Goal: Task Accomplishment & Management: Manage account settings

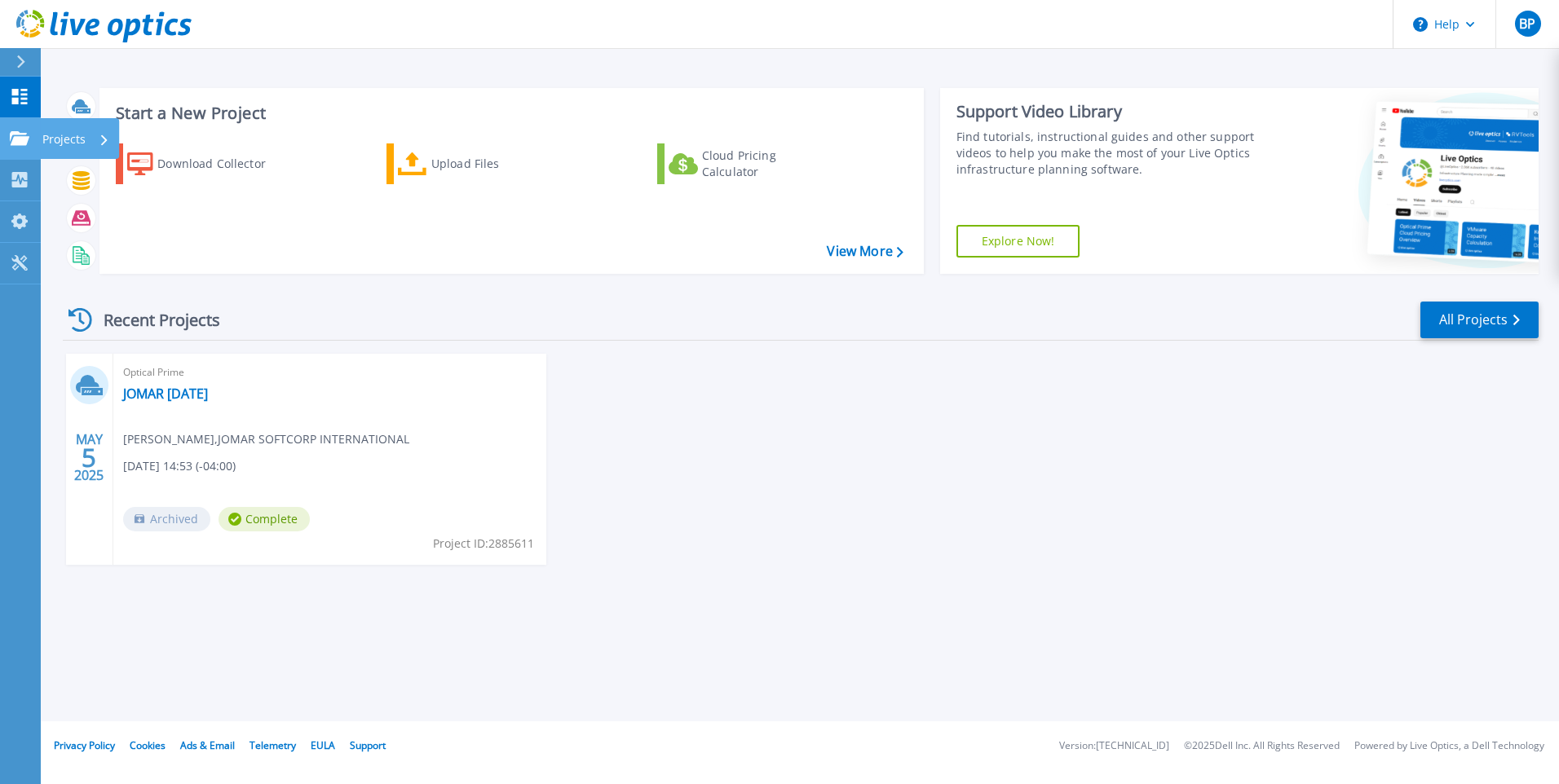
click at [24, 138] on icon at bounding box center [19, 138] width 19 height 13
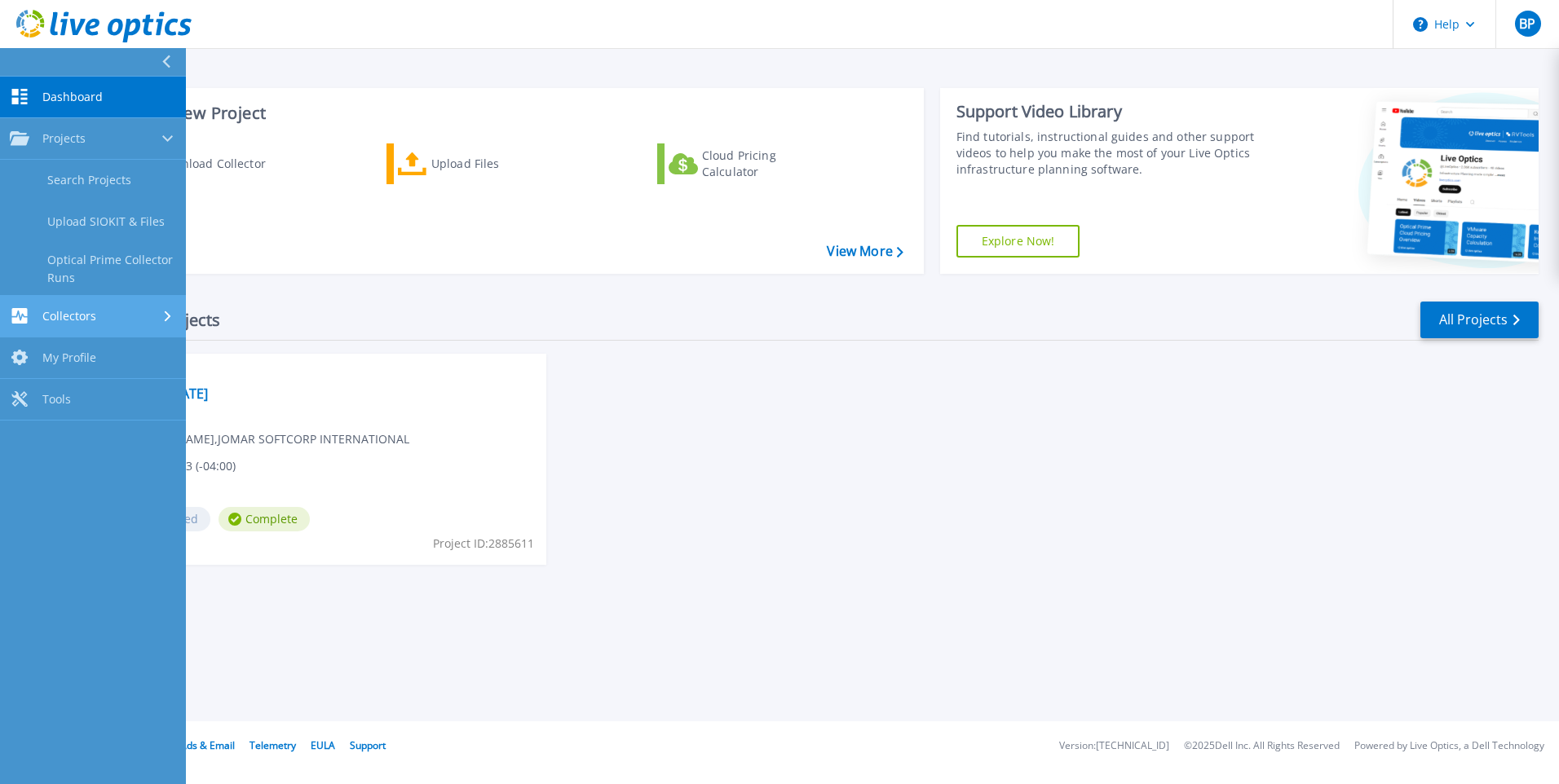
click at [83, 320] on span "Collectors" at bounding box center [69, 315] width 54 height 14
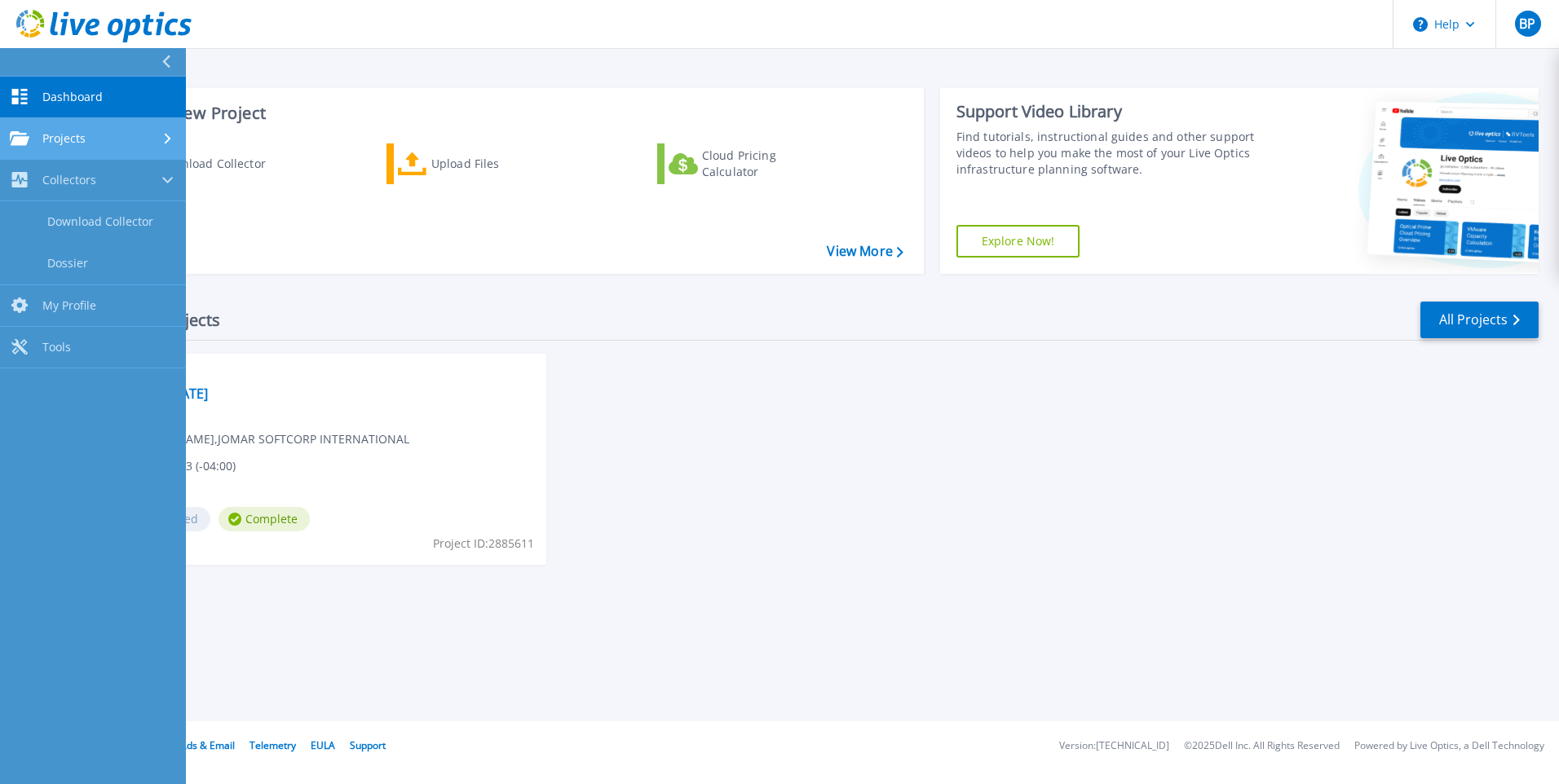
click at [78, 145] on span "Projects" at bounding box center [63, 138] width 43 height 14
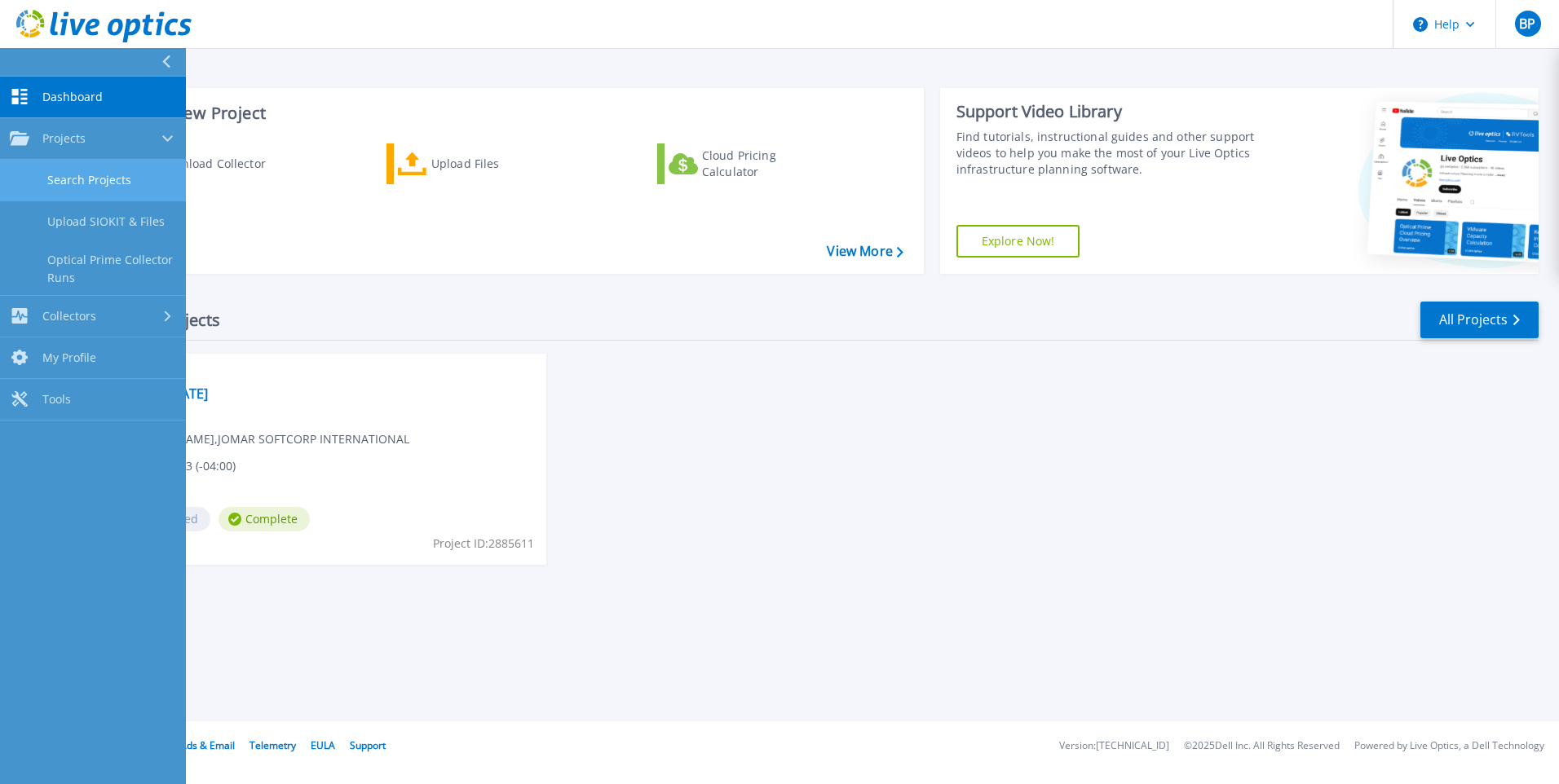
click at [90, 172] on link "Search Projects" at bounding box center [93, 180] width 186 height 41
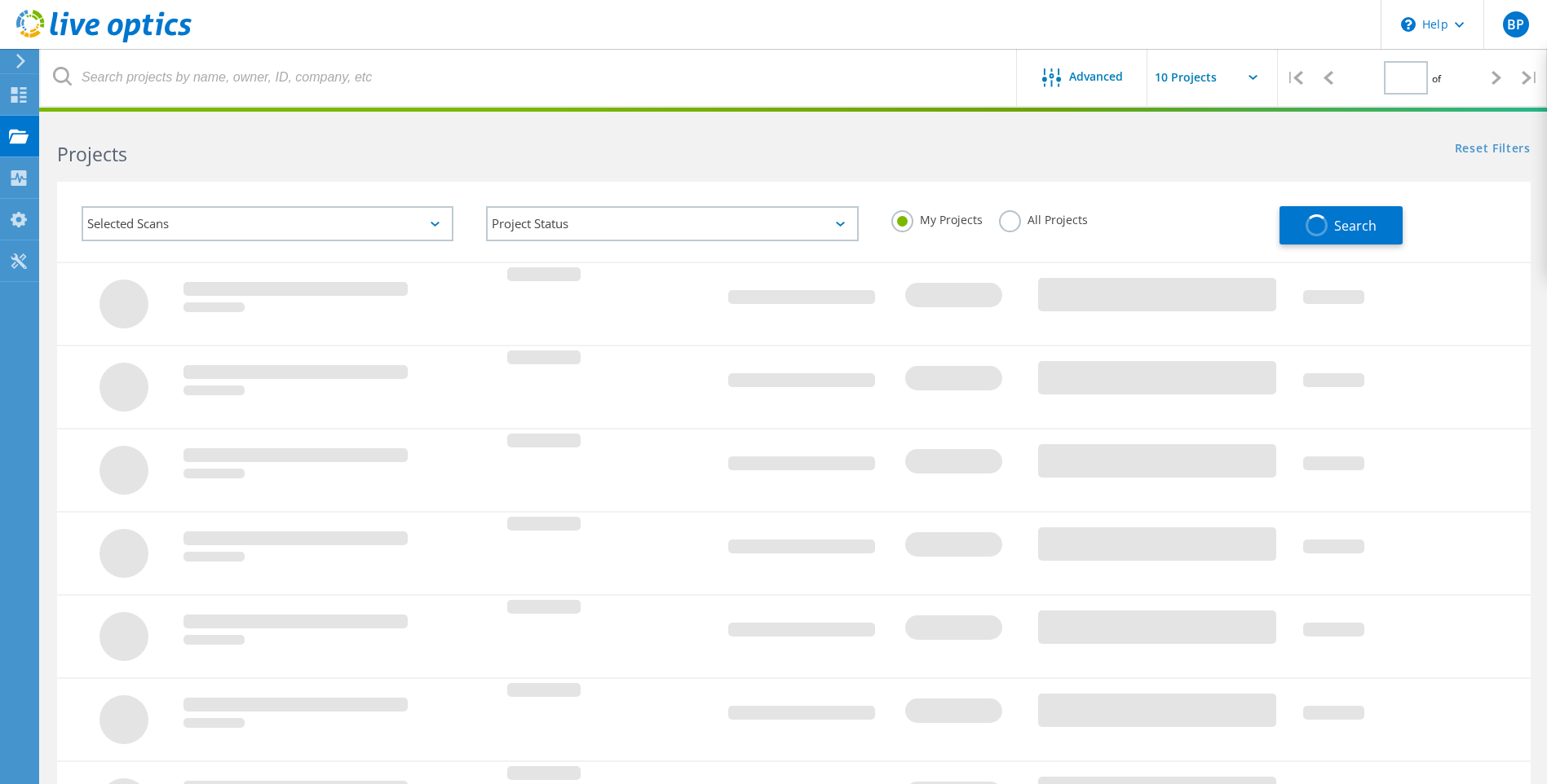
type input "1"
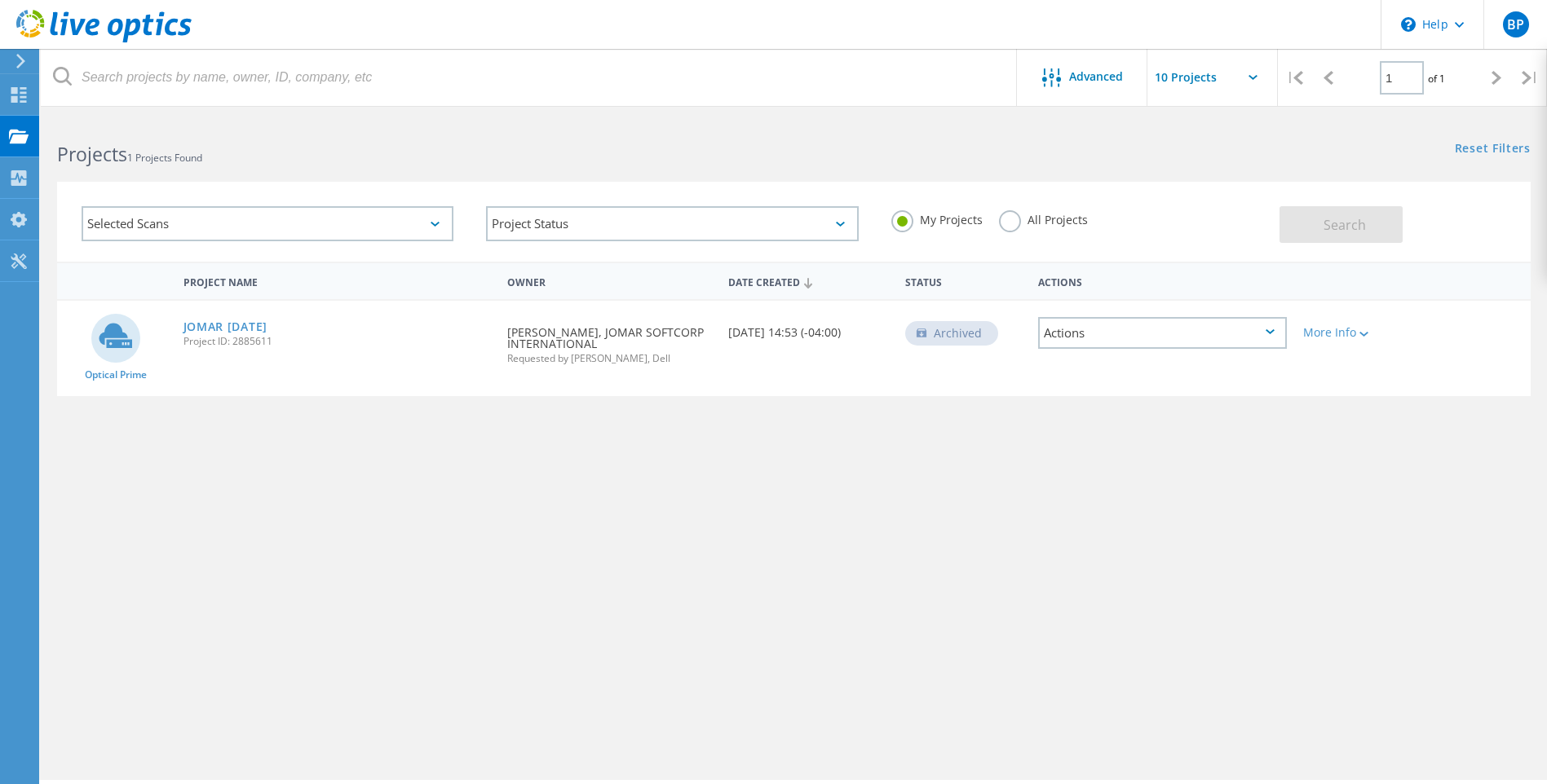
click at [1004, 221] on label "All Projects" at bounding box center [1043, 218] width 89 height 15
click at [0, 0] on input "All Projects" at bounding box center [0, 0] width 0 height 0
click at [1289, 236] on button "Search" at bounding box center [1341, 225] width 123 height 37
click at [421, 216] on div "Selected Scans" at bounding box center [268, 224] width 372 height 35
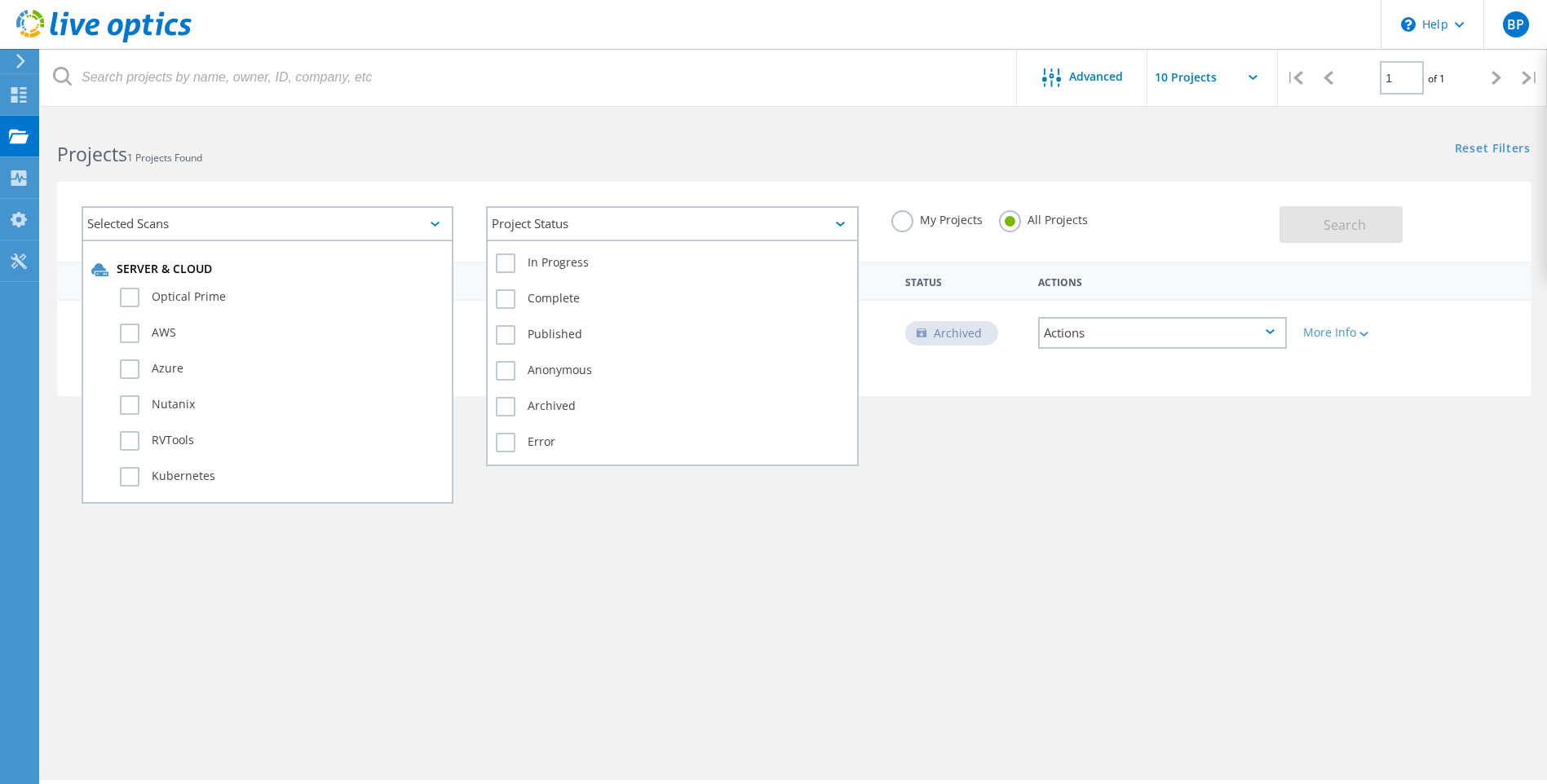
click at [585, 231] on div "Project Status" at bounding box center [672, 224] width 372 height 35
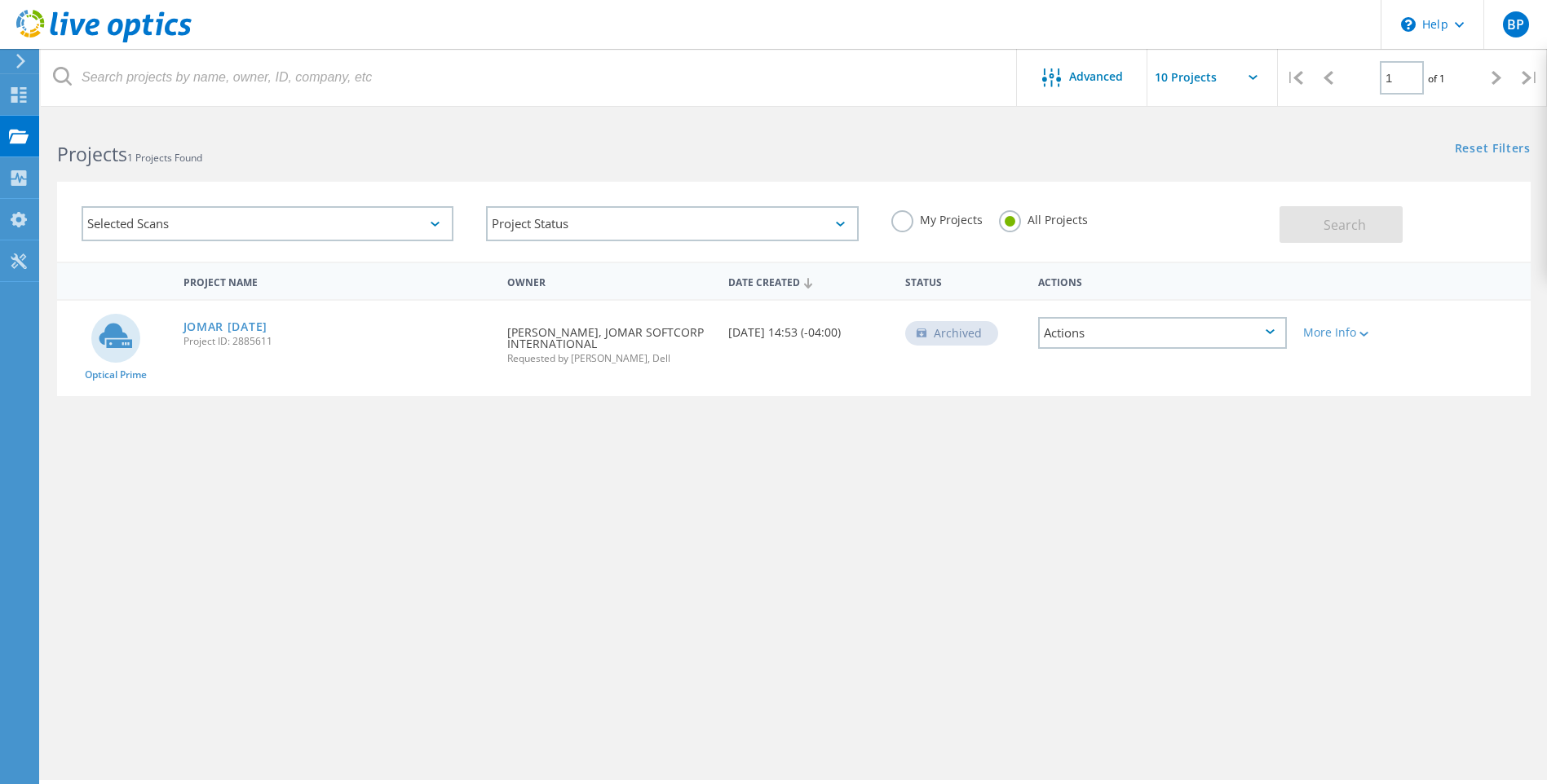
click at [499, 157] on h2 "Projects 1 Projects Found" at bounding box center [417, 155] width 720 height 27
click at [24, 61] on use at bounding box center [20, 61] width 9 height 14
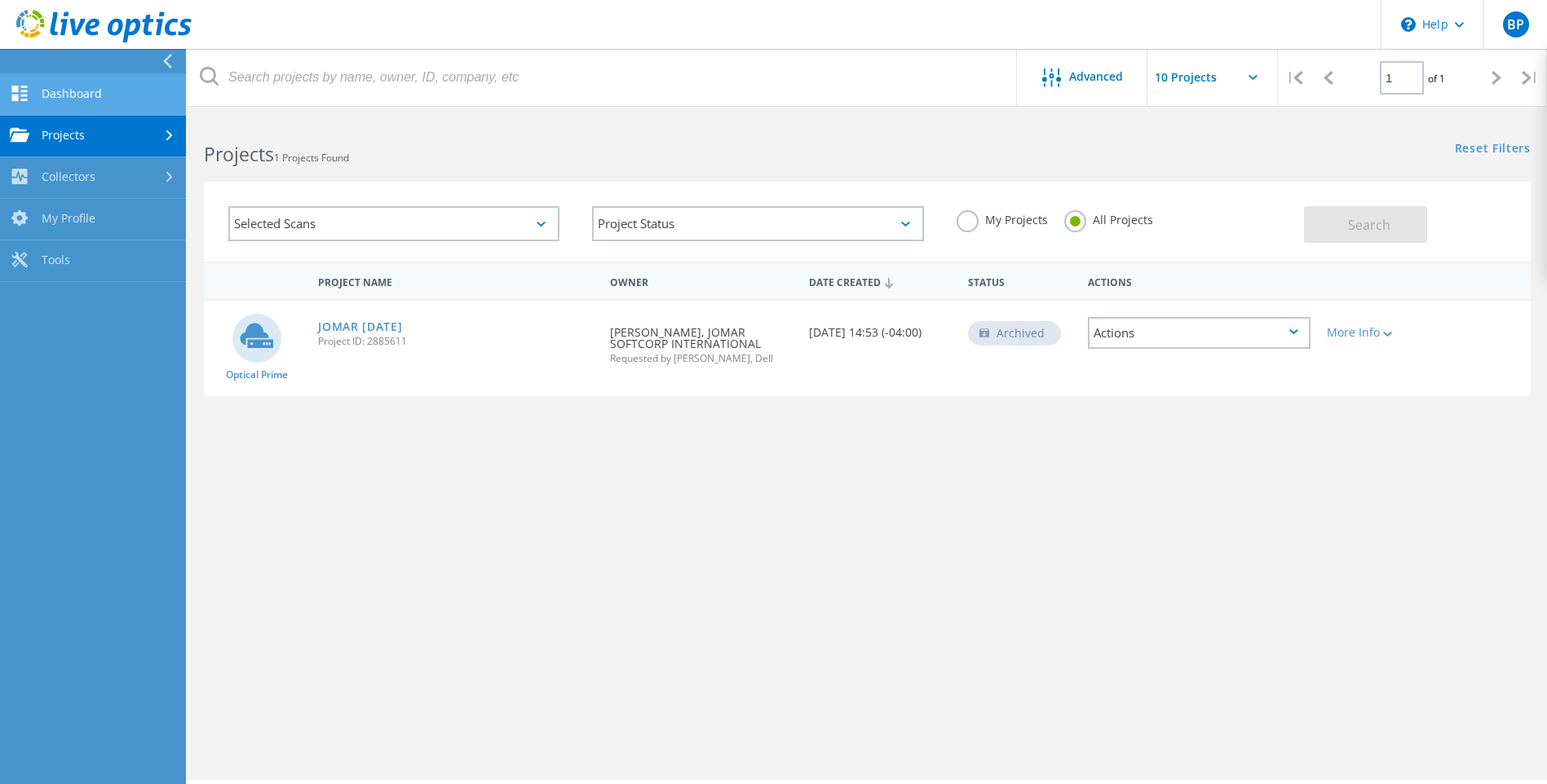
click at [55, 100] on link "Dashboard" at bounding box center [93, 94] width 186 height 41
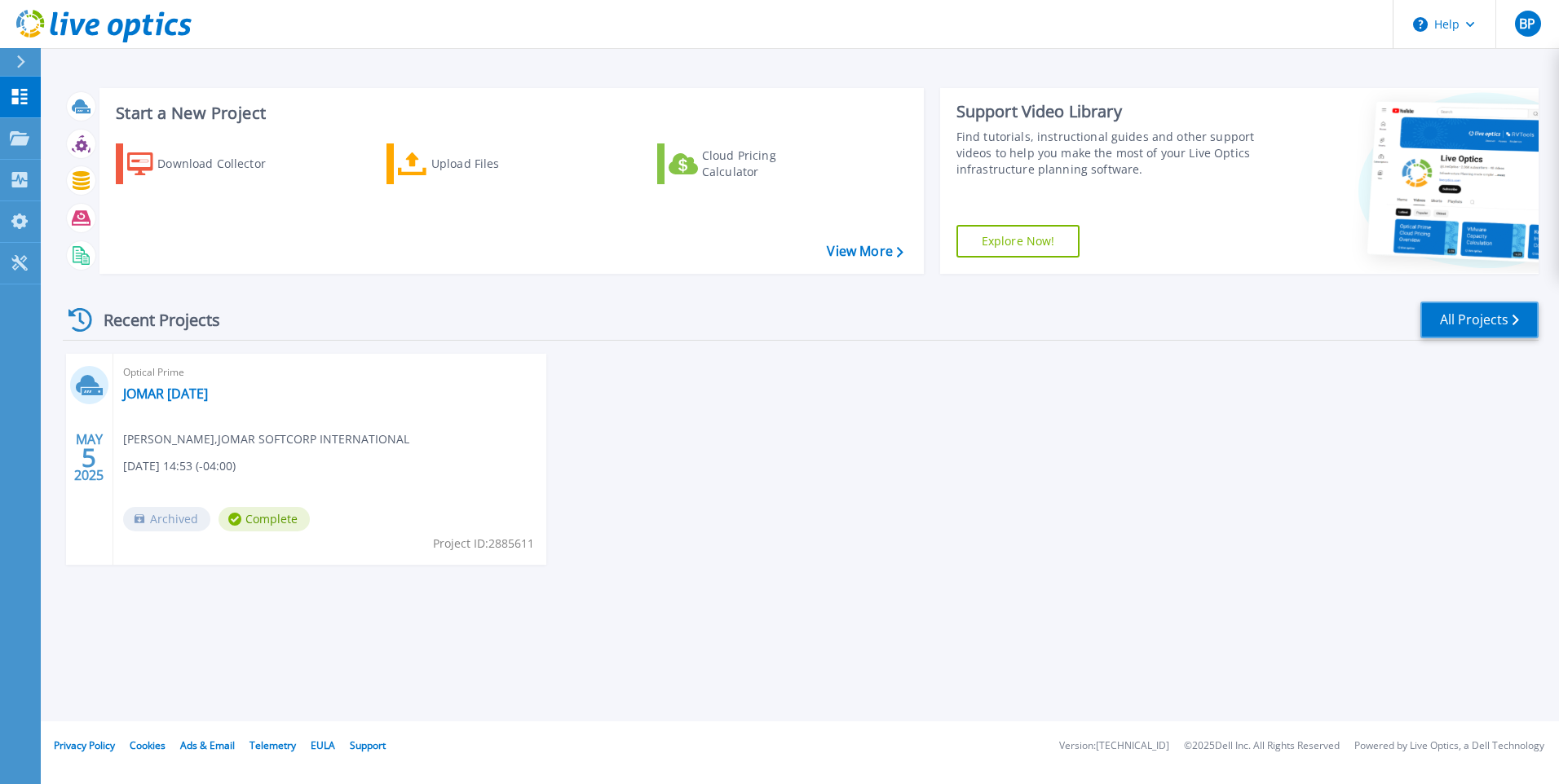
click at [1441, 325] on link "All Projects" at bounding box center [1480, 320] width 119 height 37
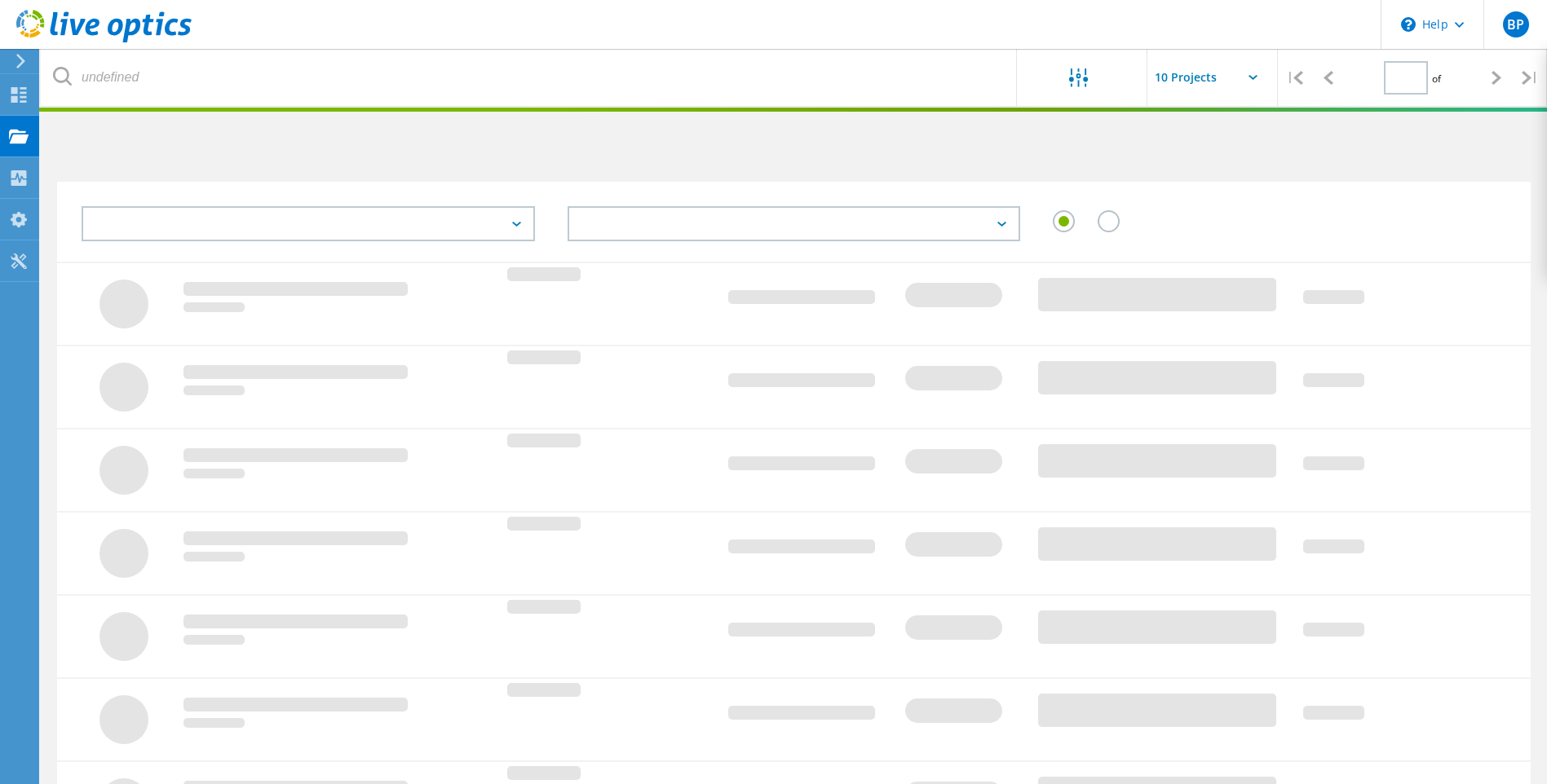
type input "1"
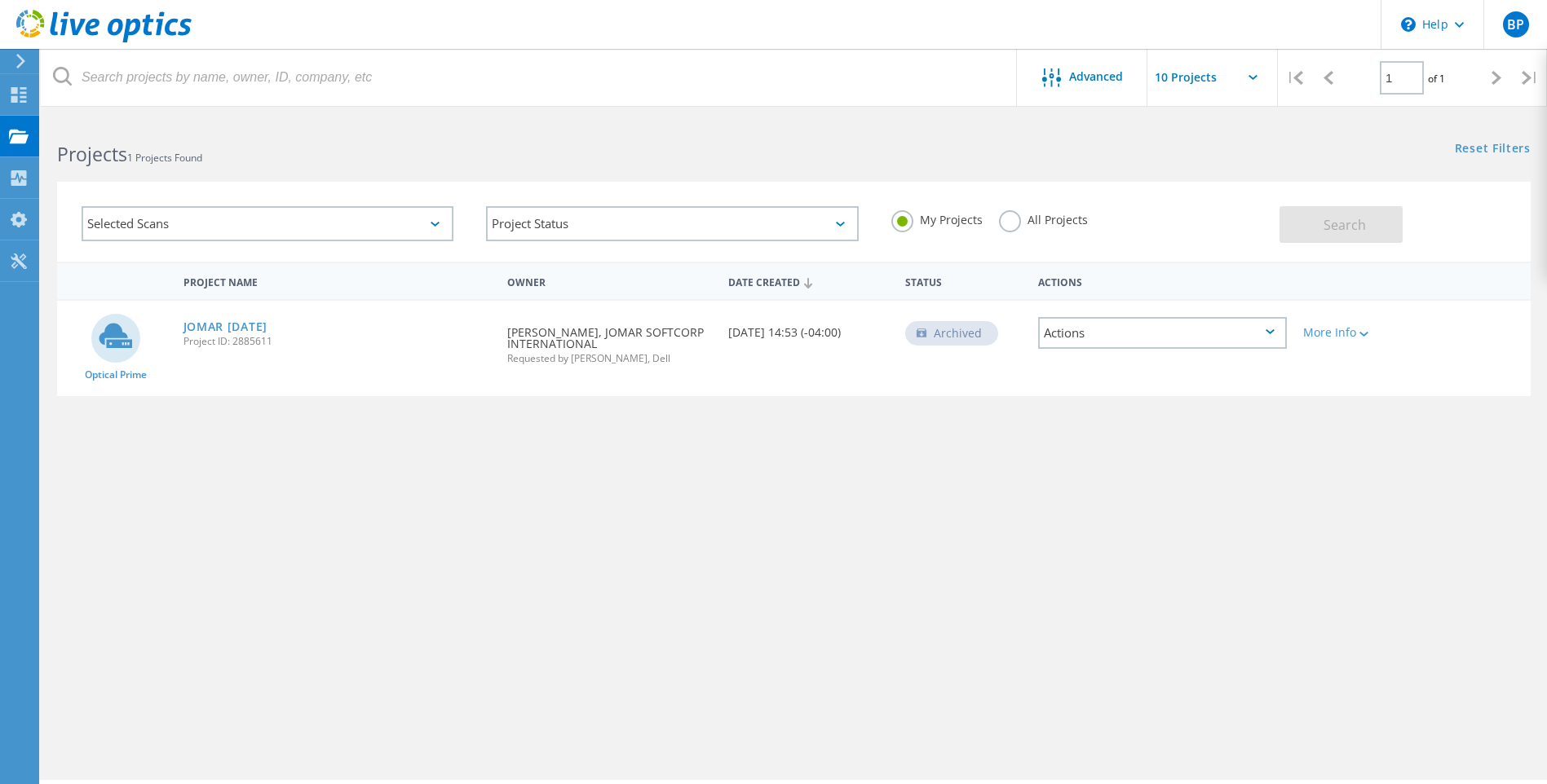
click at [1015, 601] on div "Project Name Owner Date Created Status Actions Optical Prime JOMAR 2025-05-05 P…" at bounding box center [794, 474] width 1474 height 424
click at [1101, 79] on span "Advanced" at bounding box center [1096, 77] width 54 height 12
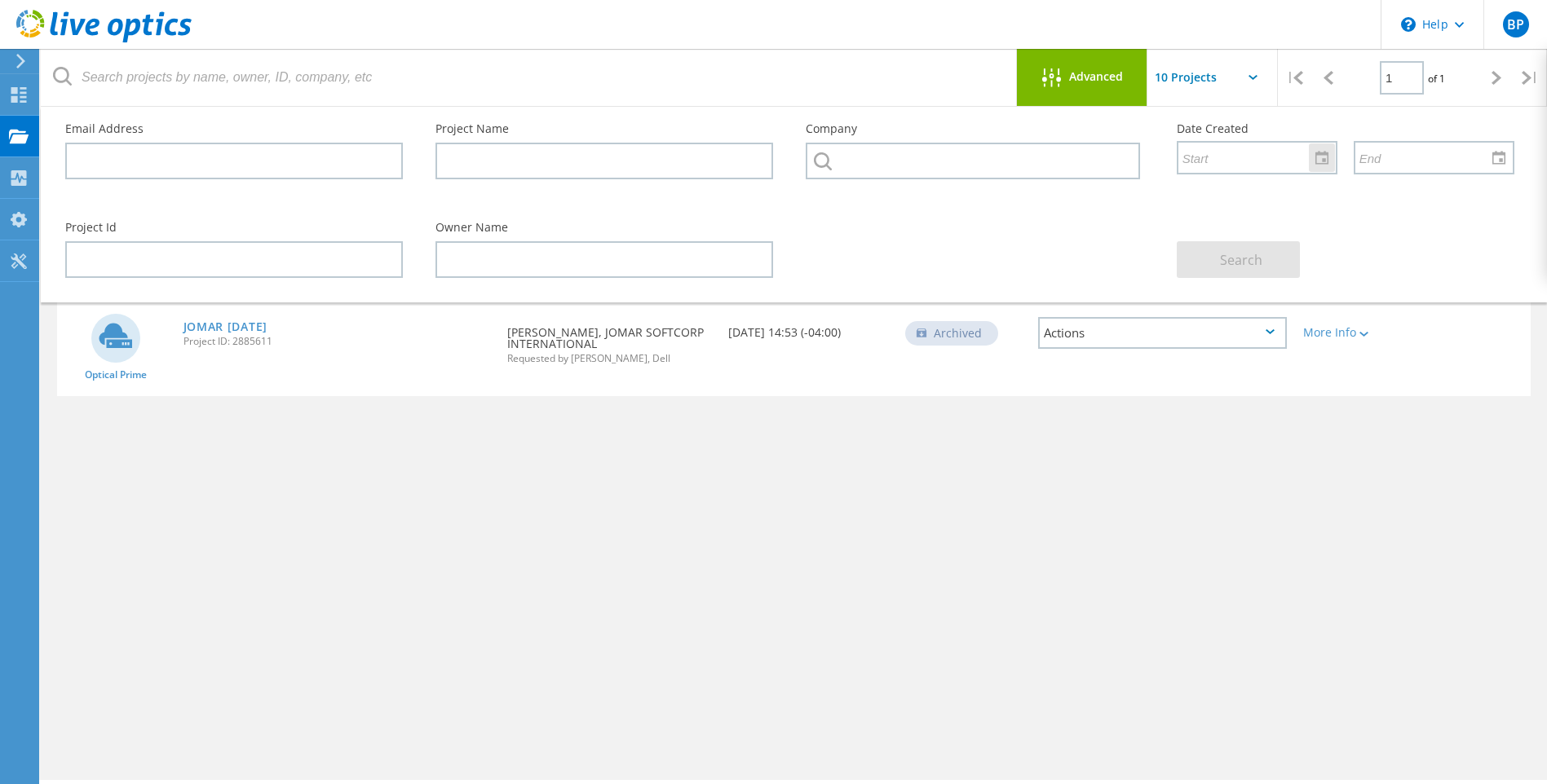
click at [1305, 156] on input "text" at bounding box center [1252, 157] width 146 height 31
click at [1325, 160] on div at bounding box center [1322, 158] width 26 height 29
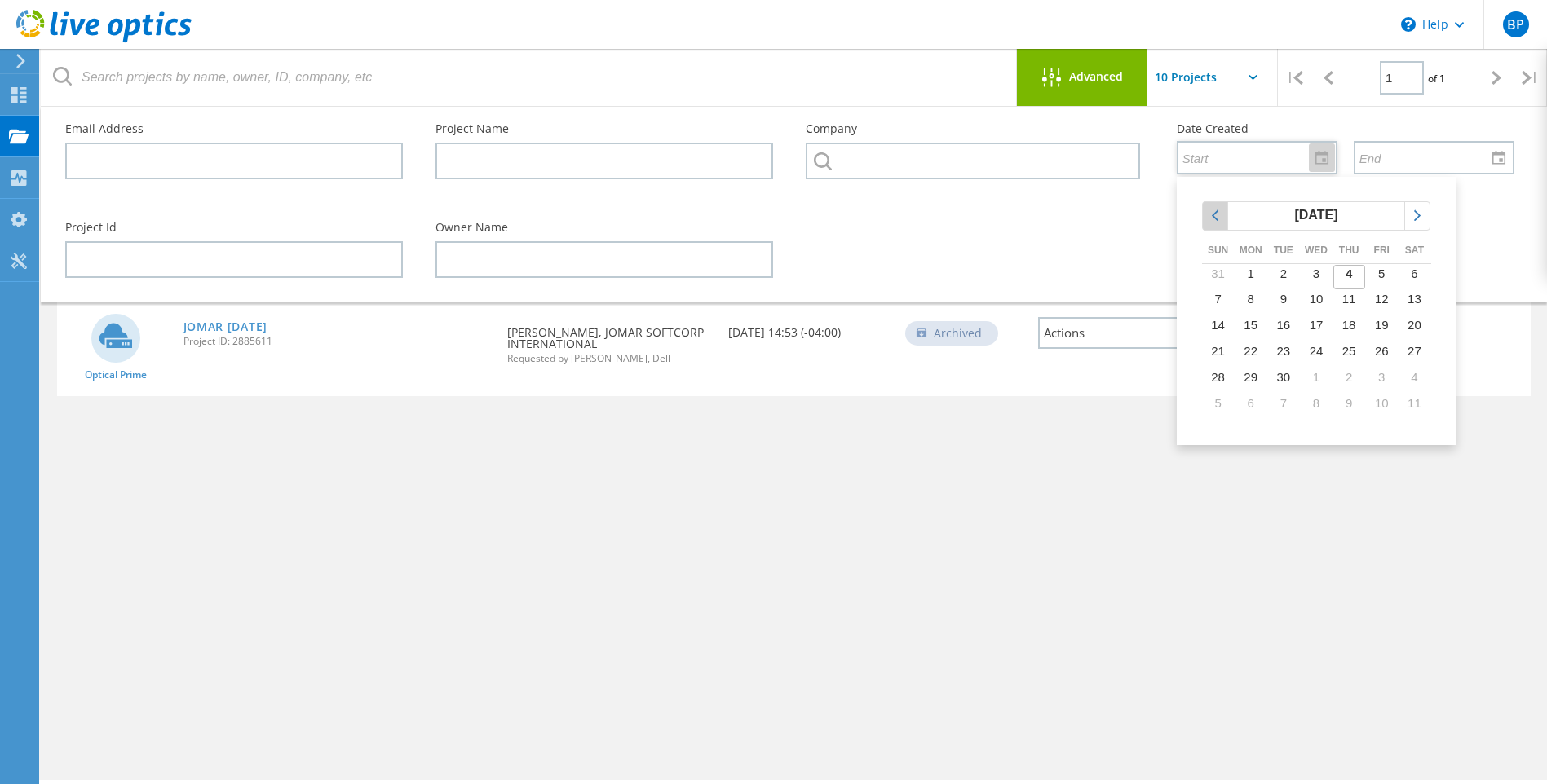
click at [1216, 216] on icon "chevronleft" at bounding box center [1215, 215] width 14 height 14
click at [1384, 280] on span "1" at bounding box center [1381, 273] width 7 height 13
type input "8/1/2025"
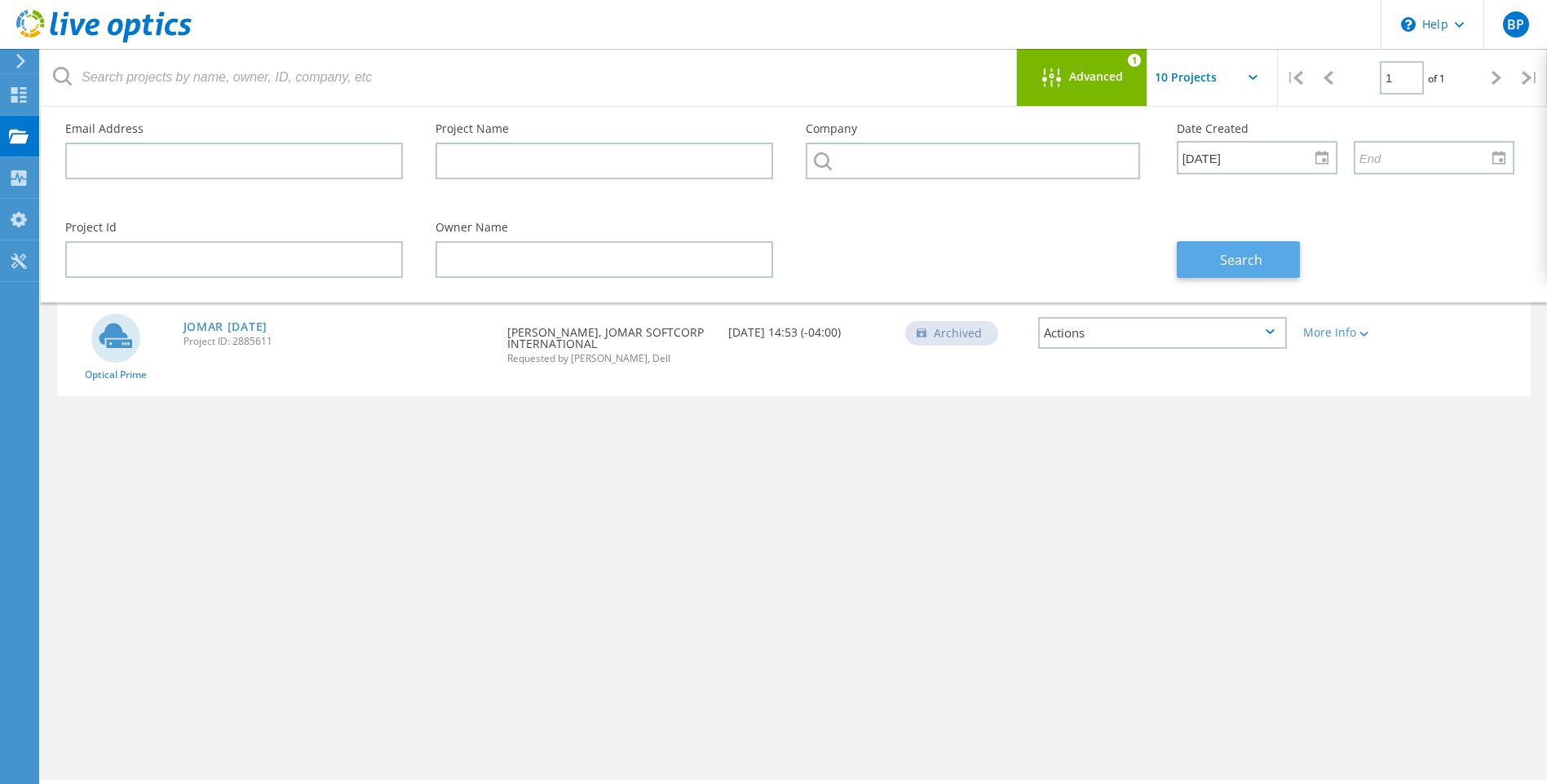
click at [1253, 246] on button "Search" at bounding box center [1238, 260] width 123 height 37
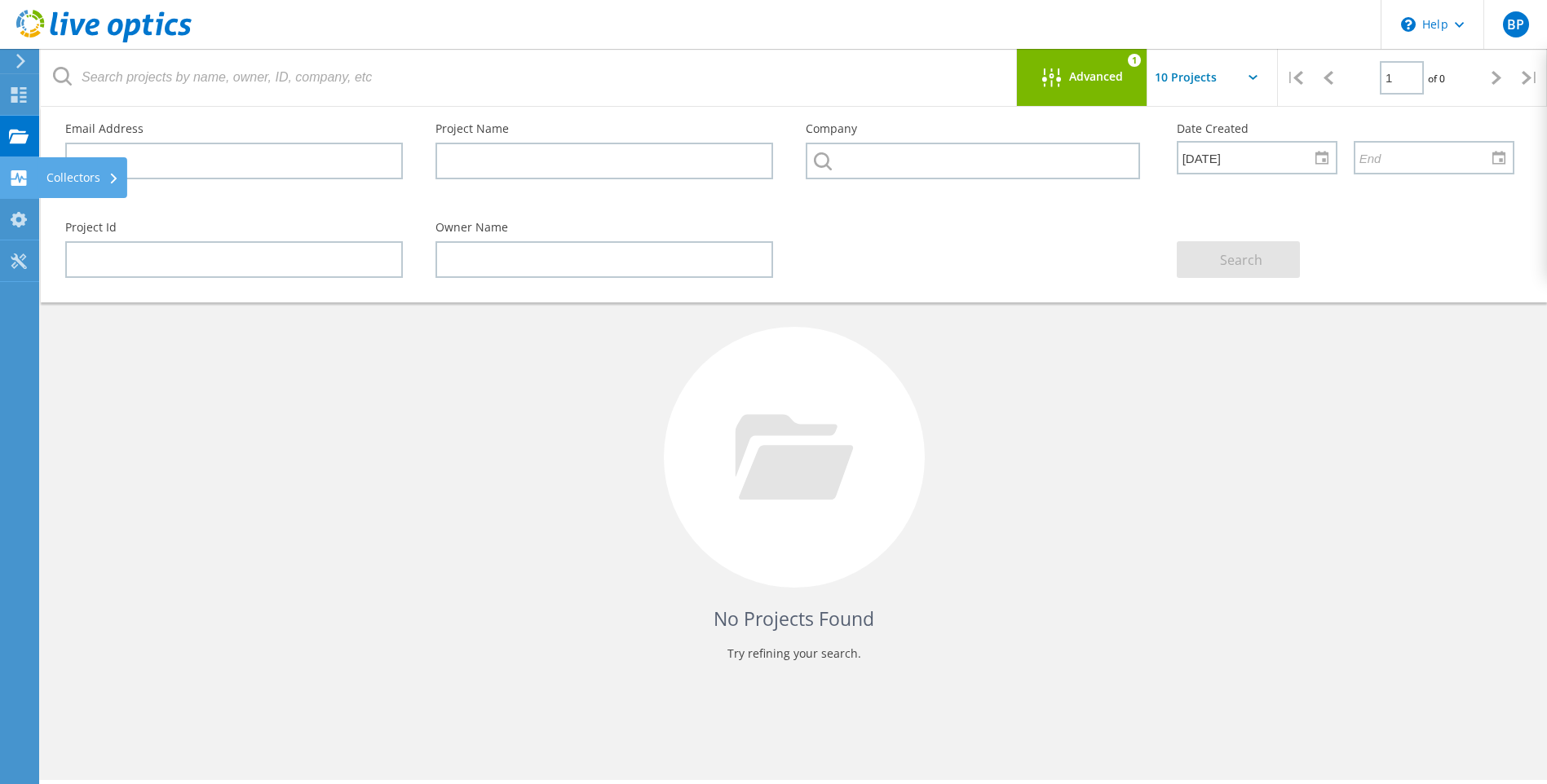
click at [57, 180] on div "Collectors" at bounding box center [82, 178] width 72 height 12
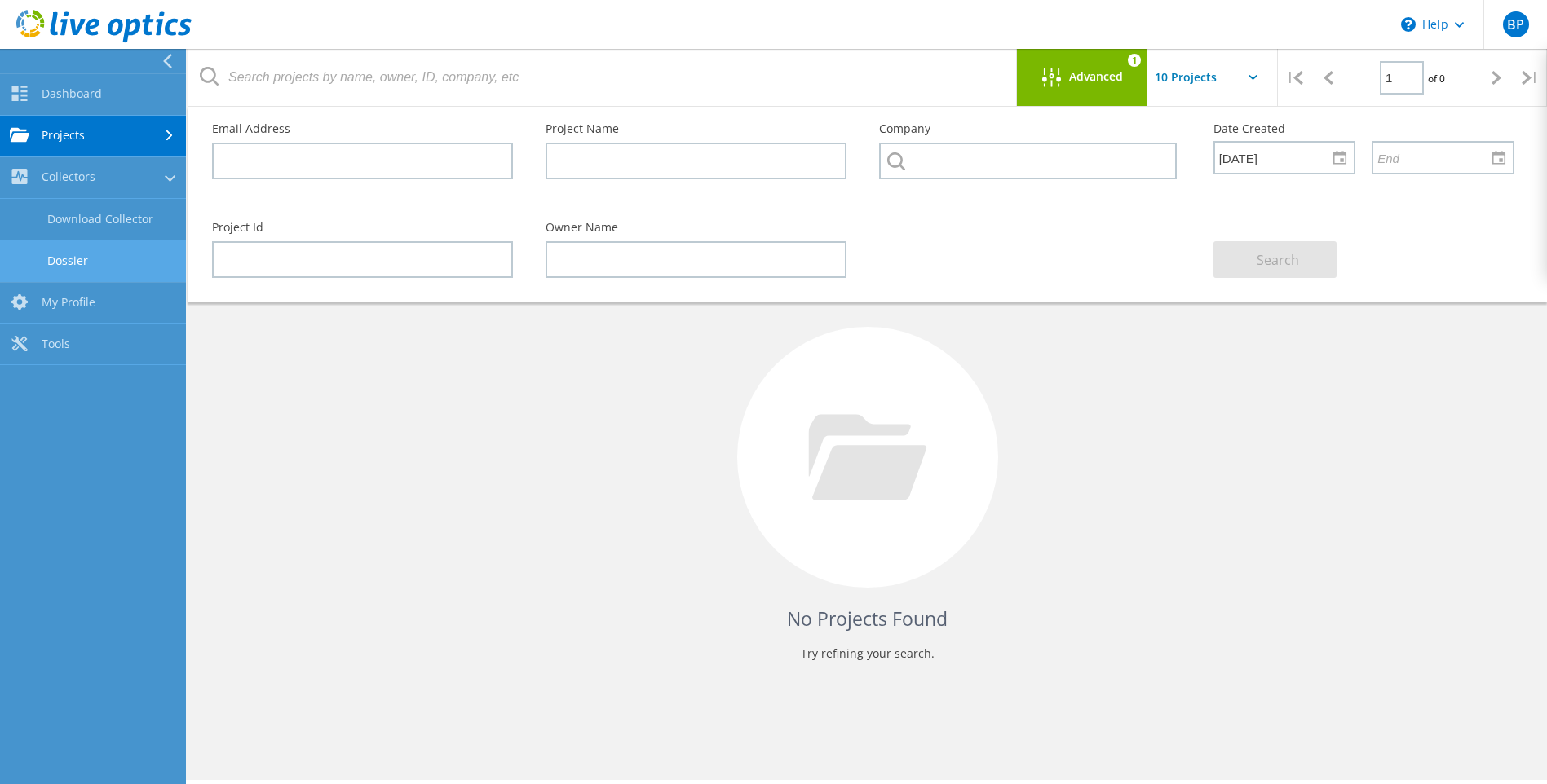
click at [82, 249] on link "Dossier" at bounding box center [93, 261] width 186 height 41
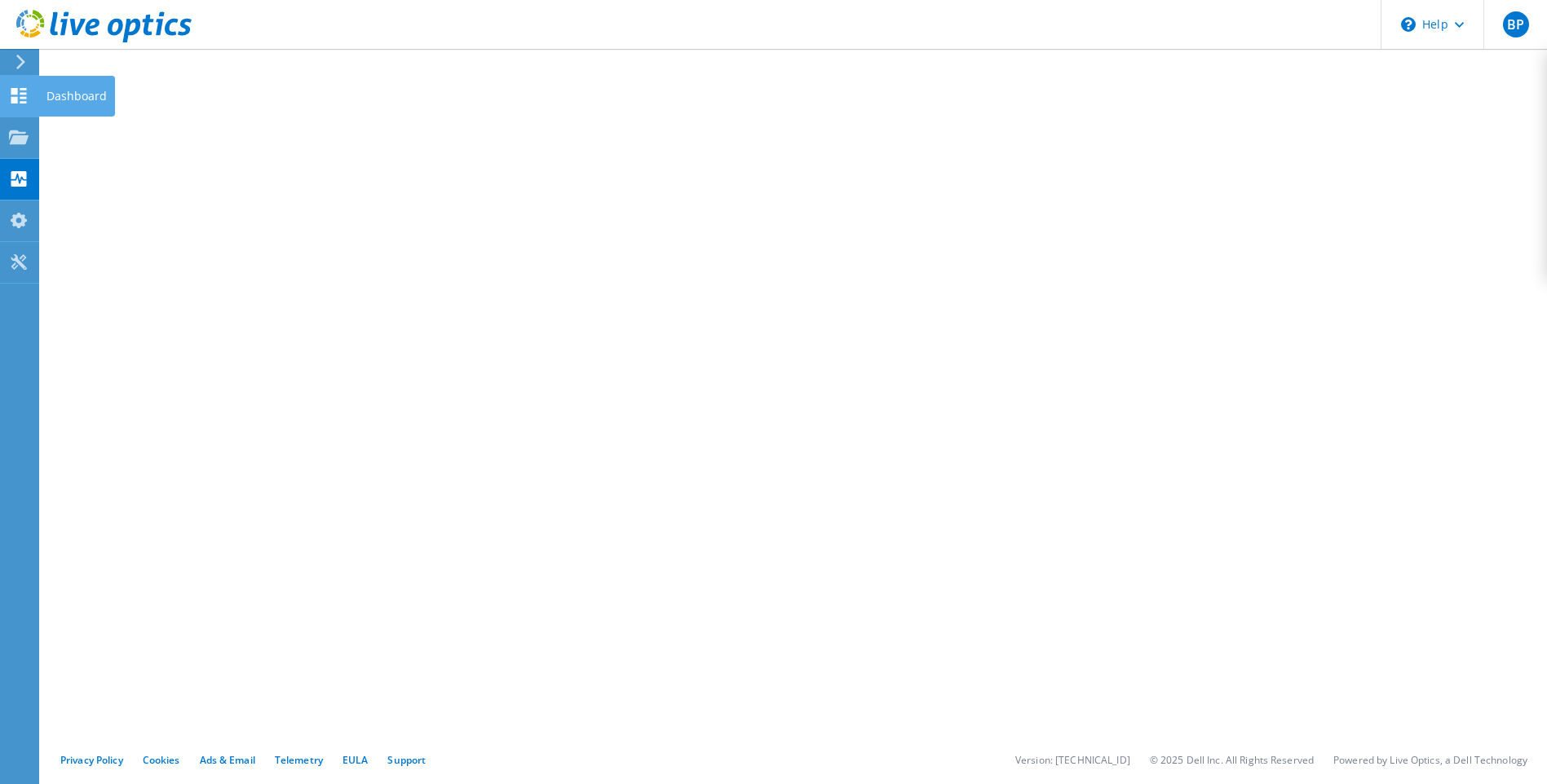
click at [18, 104] on div at bounding box center [19, 98] width 19 height 18
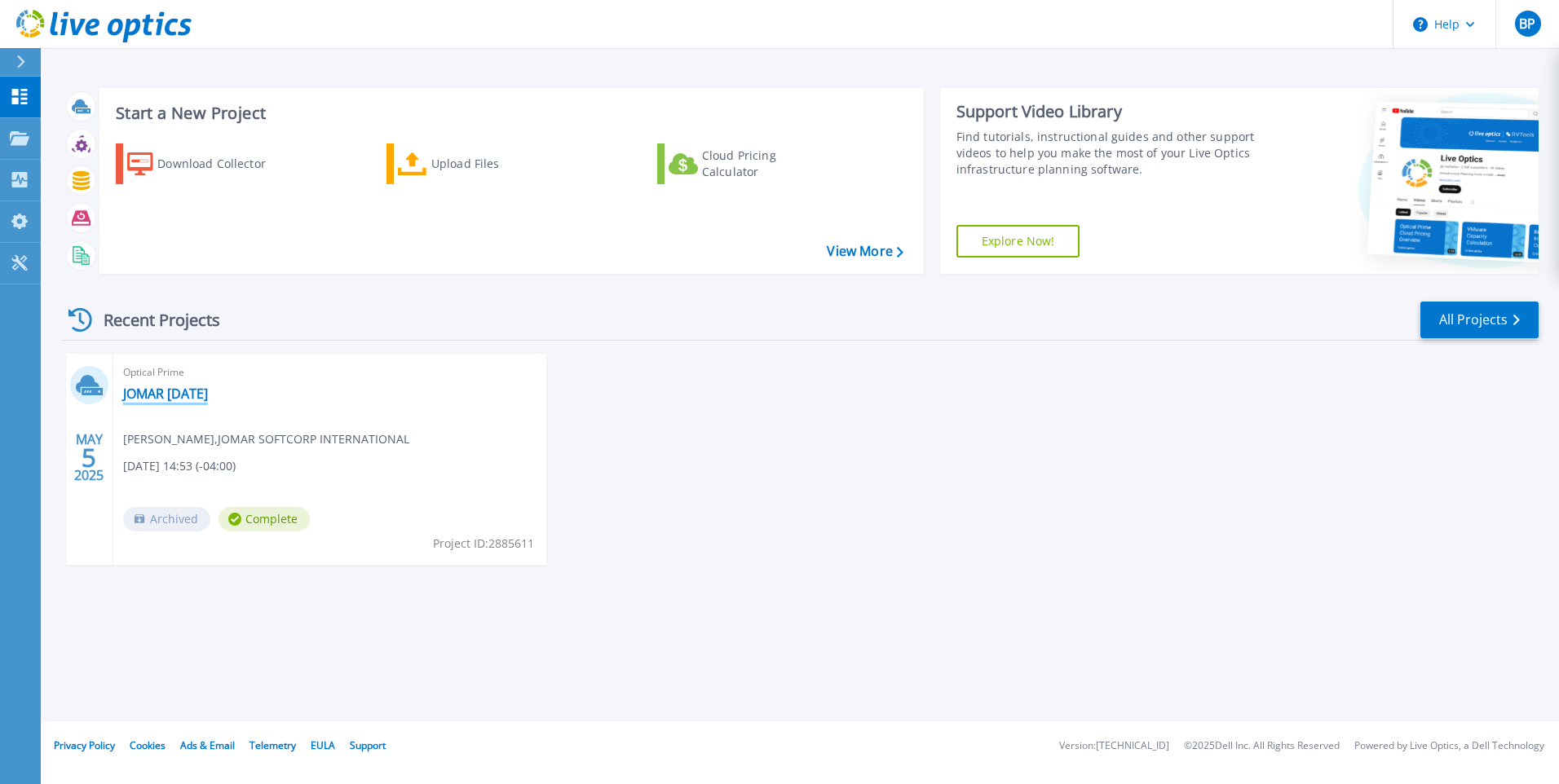
click at [177, 400] on link "JOMAR [DATE]" at bounding box center [165, 393] width 85 height 16
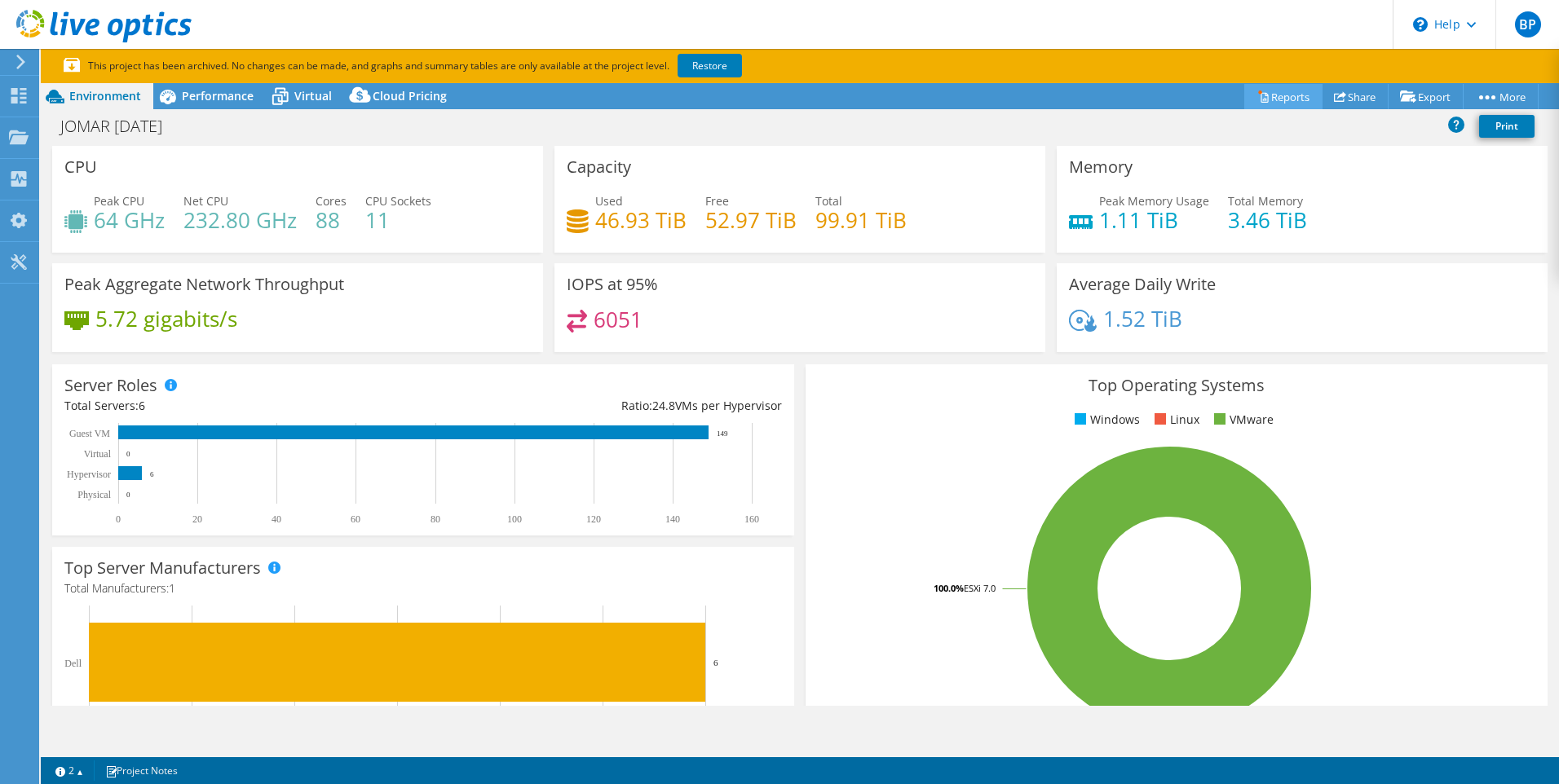
click at [1266, 91] on link "Reports" at bounding box center [1283, 97] width 78 height 25
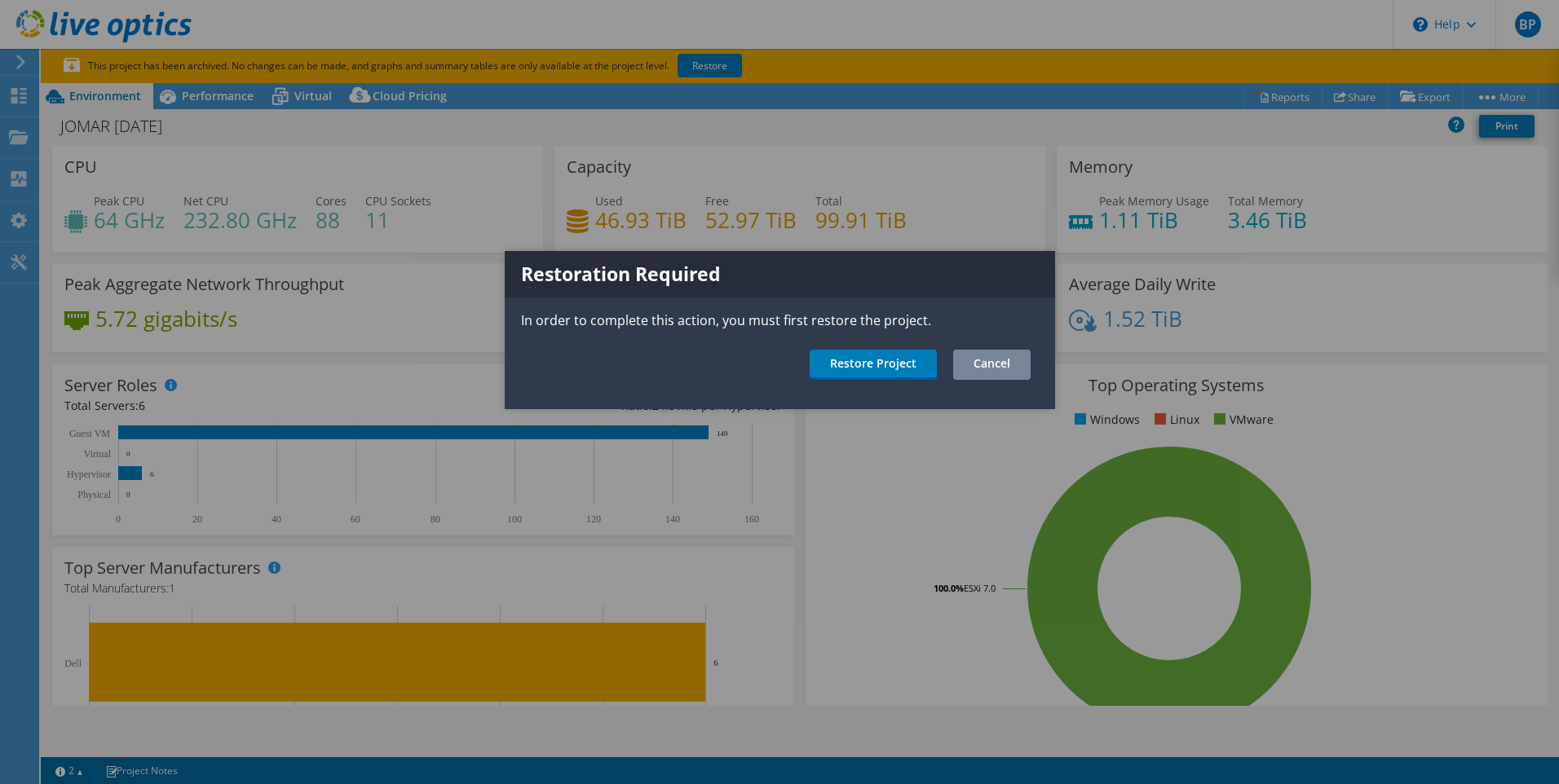
click at [1005, 358] on link "Cancel" at bounding box center [992, 365] width 77 height 30
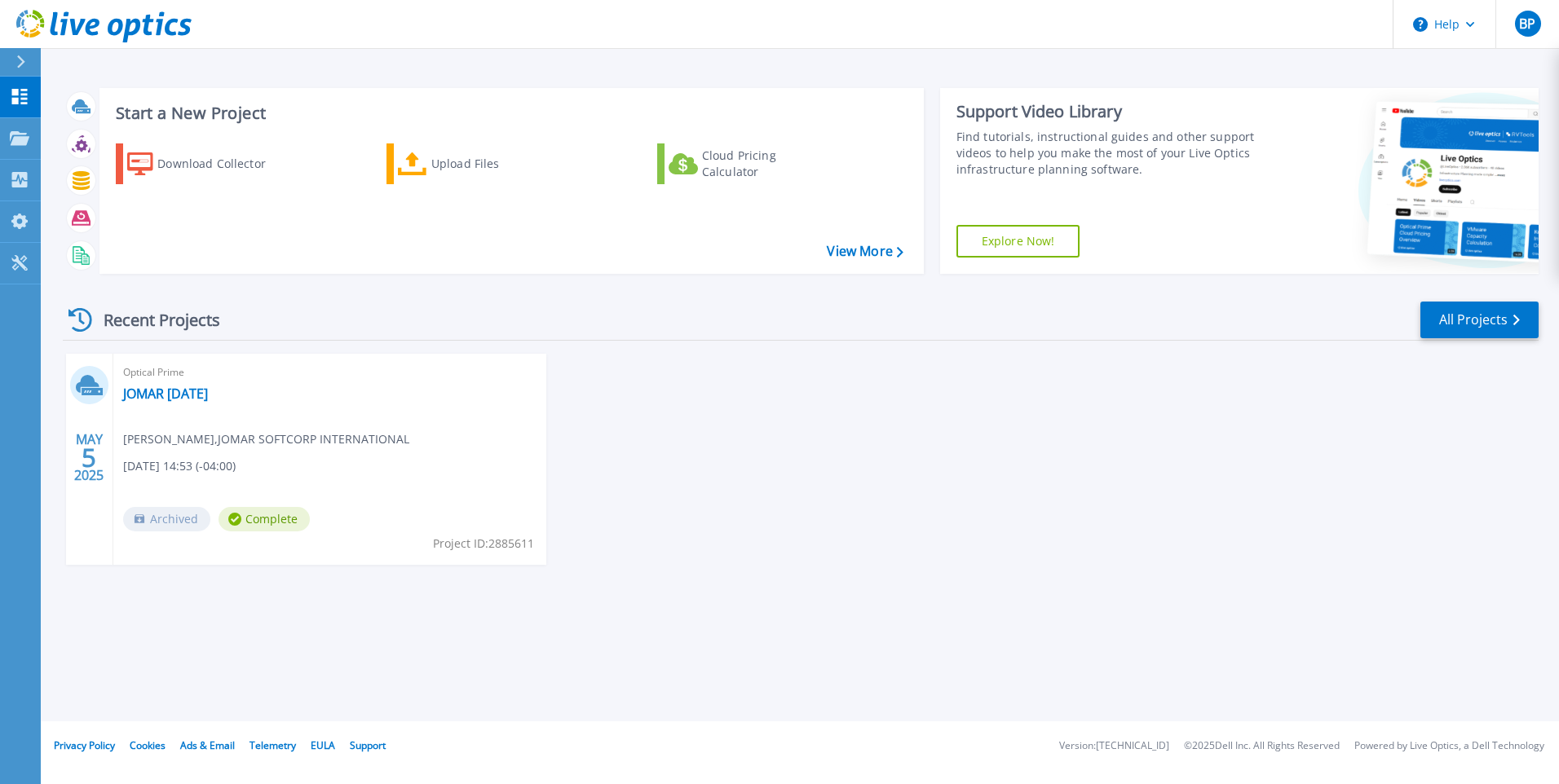
click at [626, 645] on div "Start a New Project Download Collector Upload Files Cloud Pricing Calculator Vi…" at bounding box center [799, 361] width 1519 height 722
click at [1535, 17] on span "BP" at bounding box center [1527, 24] width 16 height 13
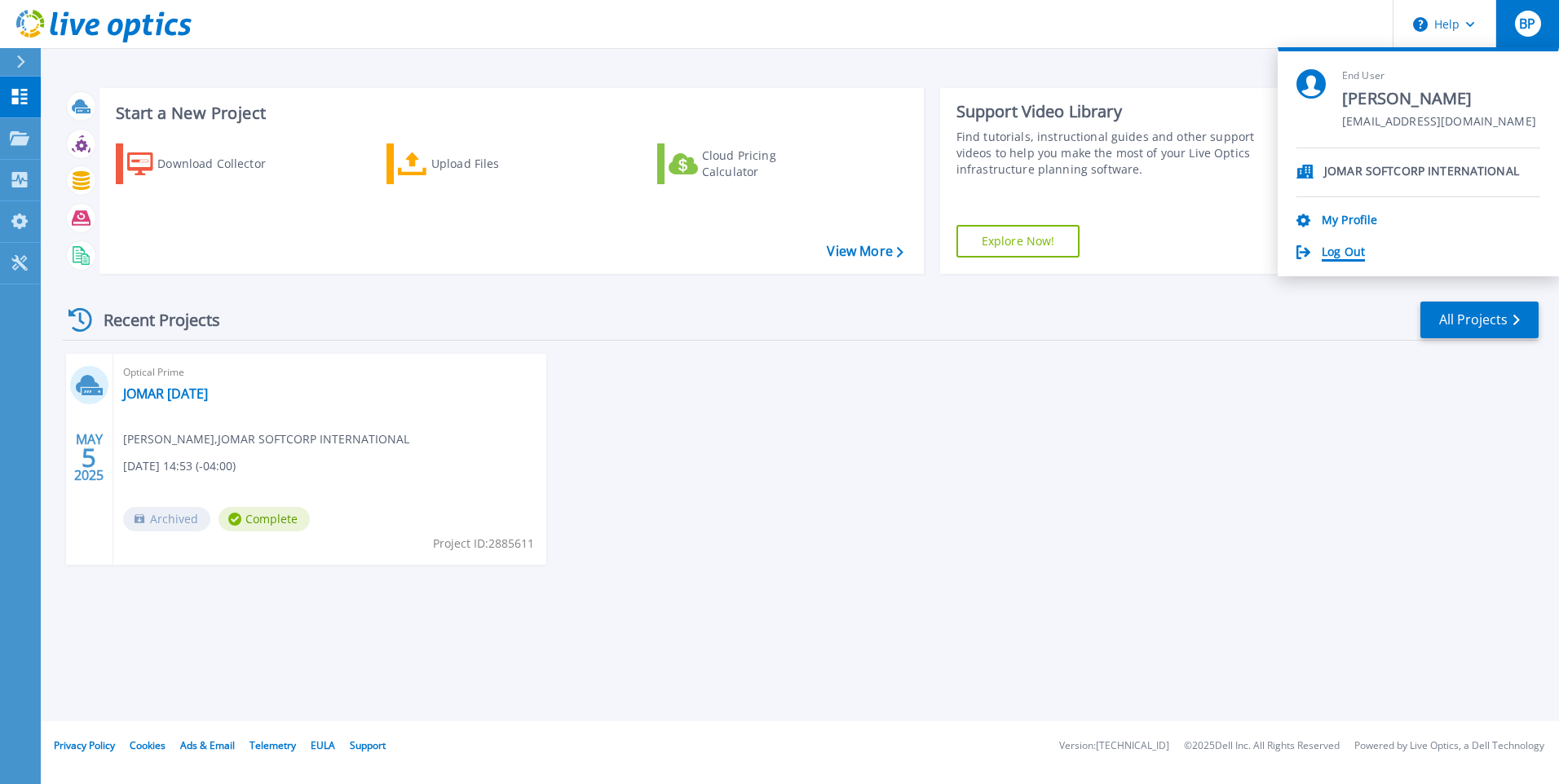
click at [1353, 252] on link "Log Out" at bounding box center [1343, 253] width 43 height 15
